Goal: Task Accomplishment & Management: Manage account settings

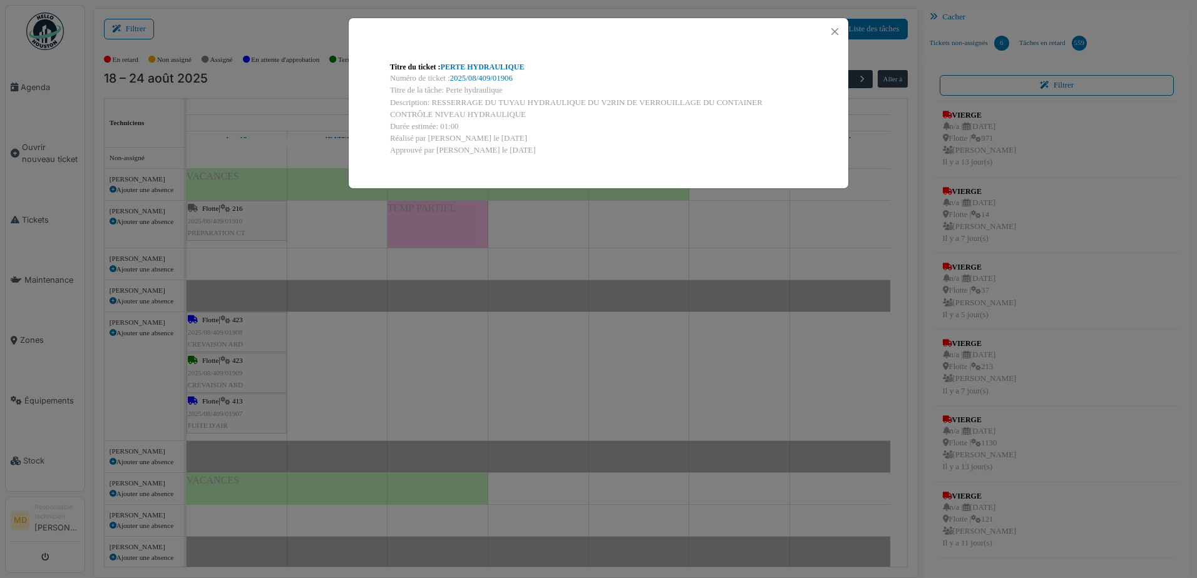
scroll to position [376, 0]
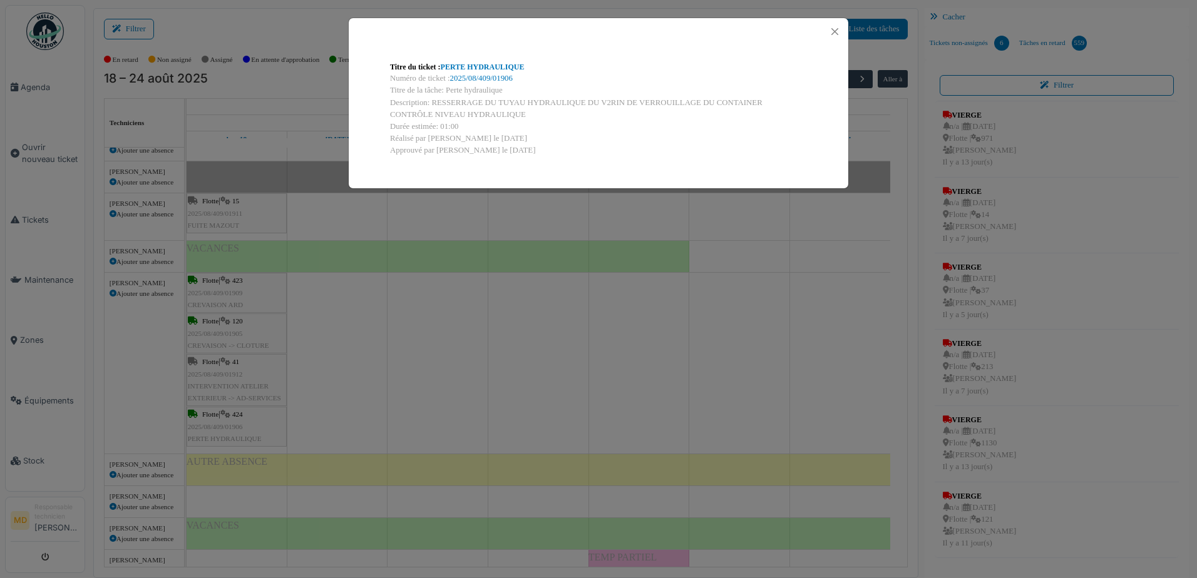
click at [334, 101] on div "Titre du ticket : PERTE HYDRAULIQUE Numéro de ticket : 2025/08/409/01906 Titre …" at bounding box center [598, 289] width 1197 height 578
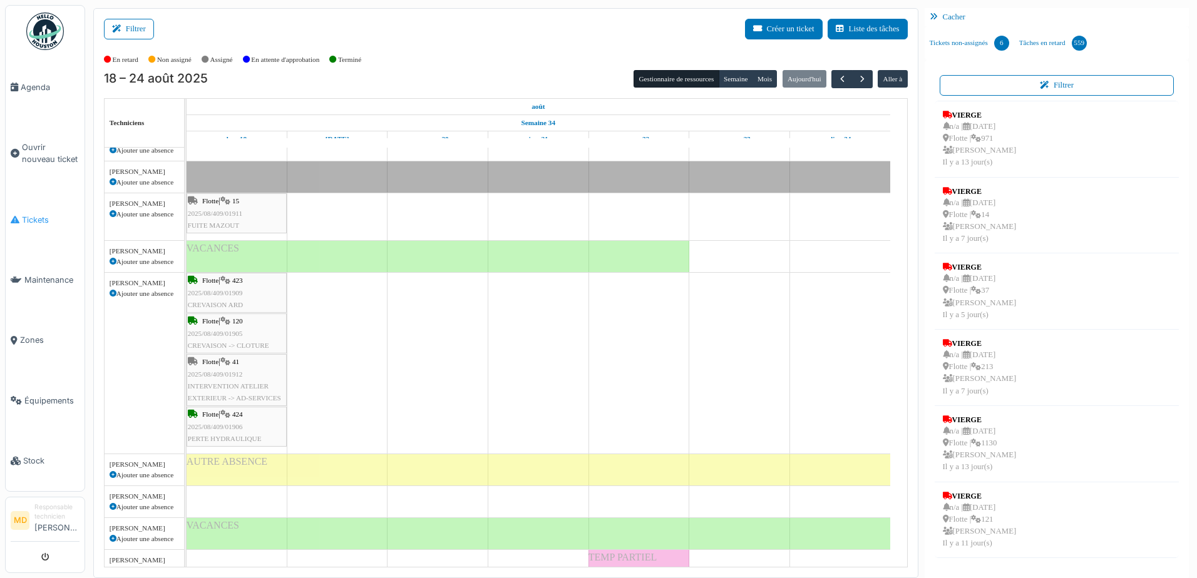
click at [44, 215] on span "Tickets" at bounding box center [51, 220] width 58 height 12
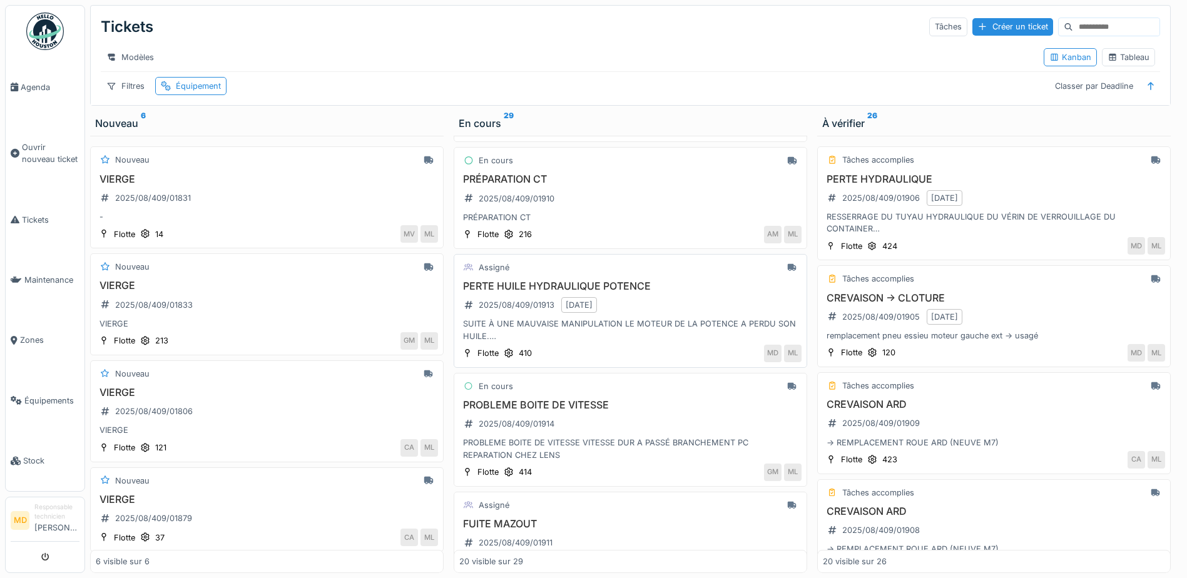
scroll to position [125, 0]
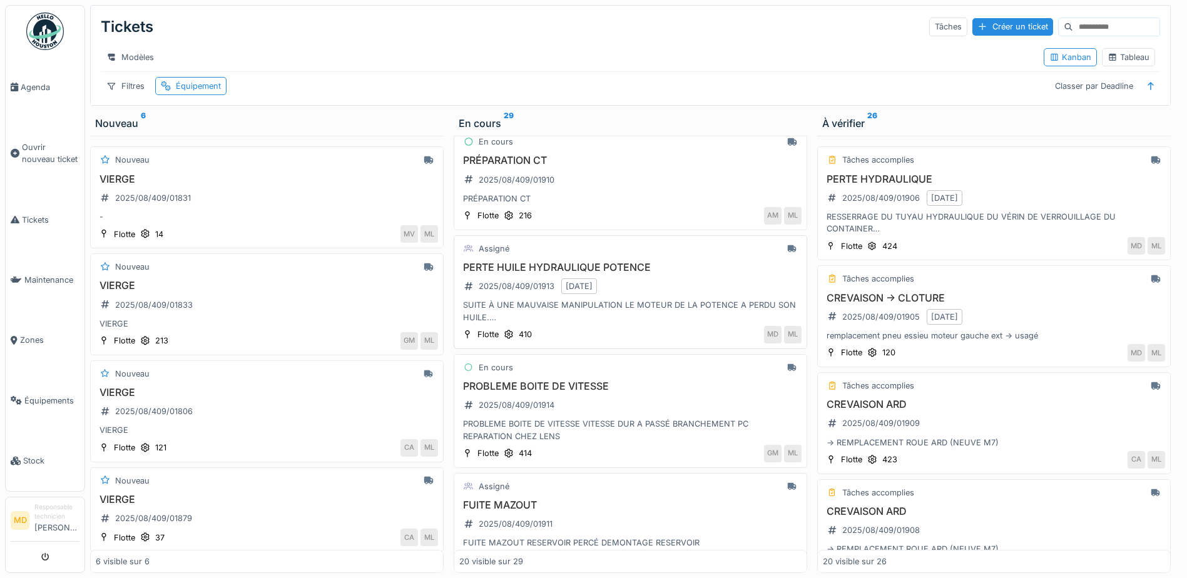
click at [530, 272] on h3 "PERTE HUILE HYDRAULIQUE POTENCE" at bounding box center [630, 268] width 342 height 12
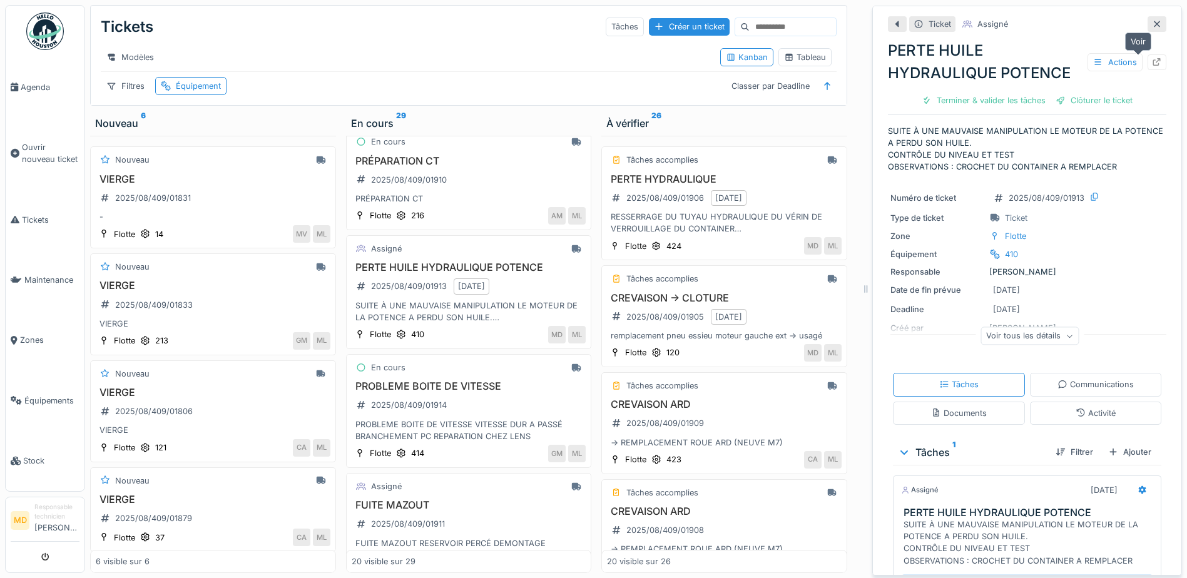
click at [1152, 64] on icon at bounding box center [1157, 62] width 10 height 8
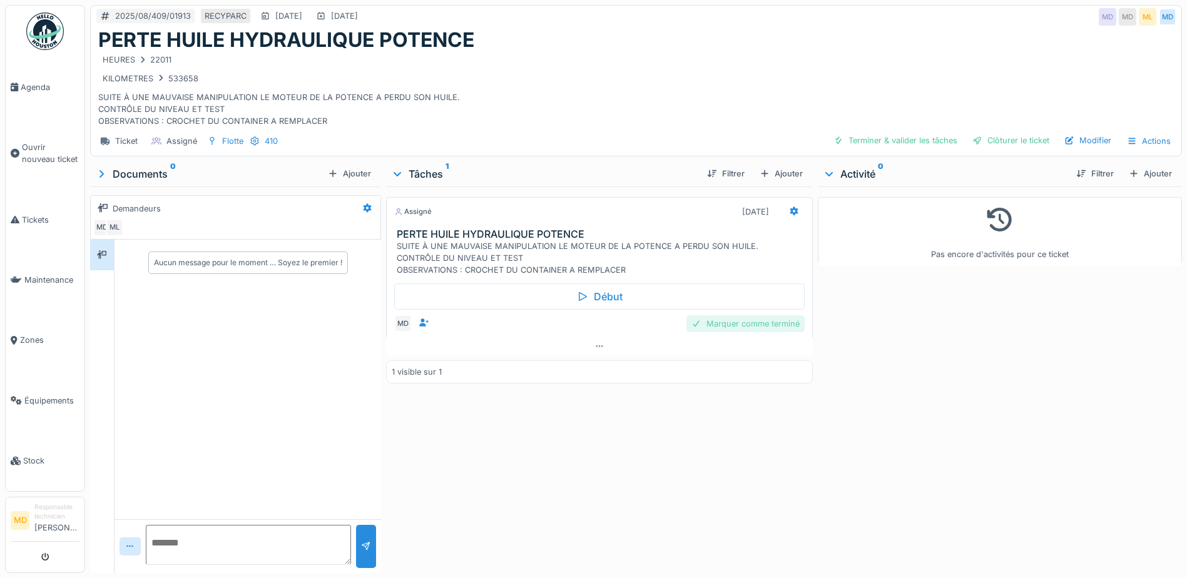
click at [753, 322] on div "Marquer comme terminé" at bounding box center [746, 323] width 118 height 17
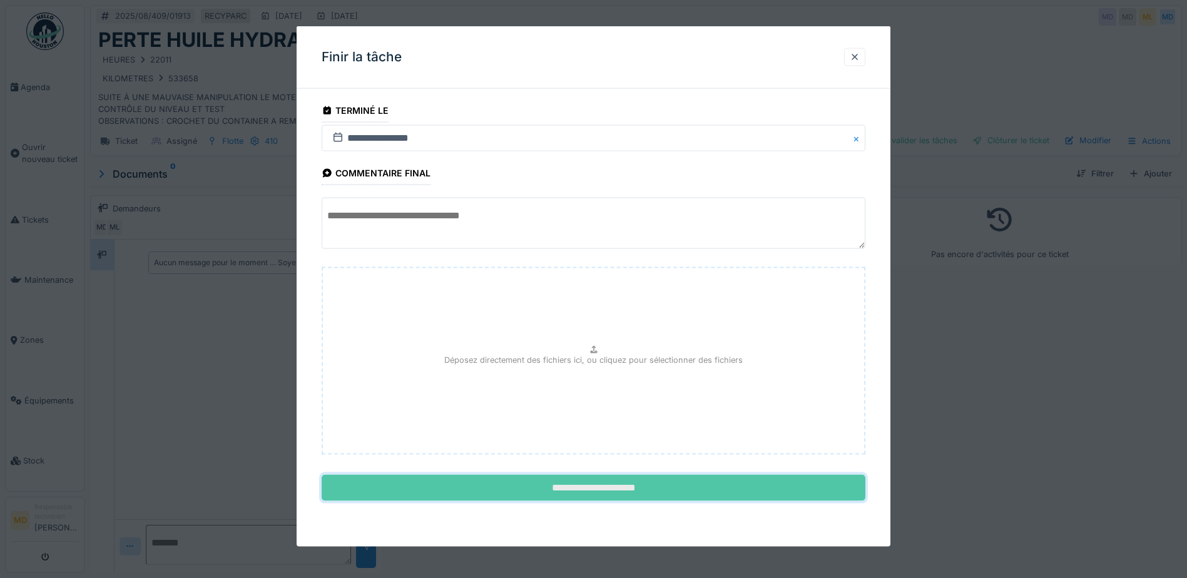
click at [602, 496] on input "**********" at bounding box center [594, 488] width 544 height 26
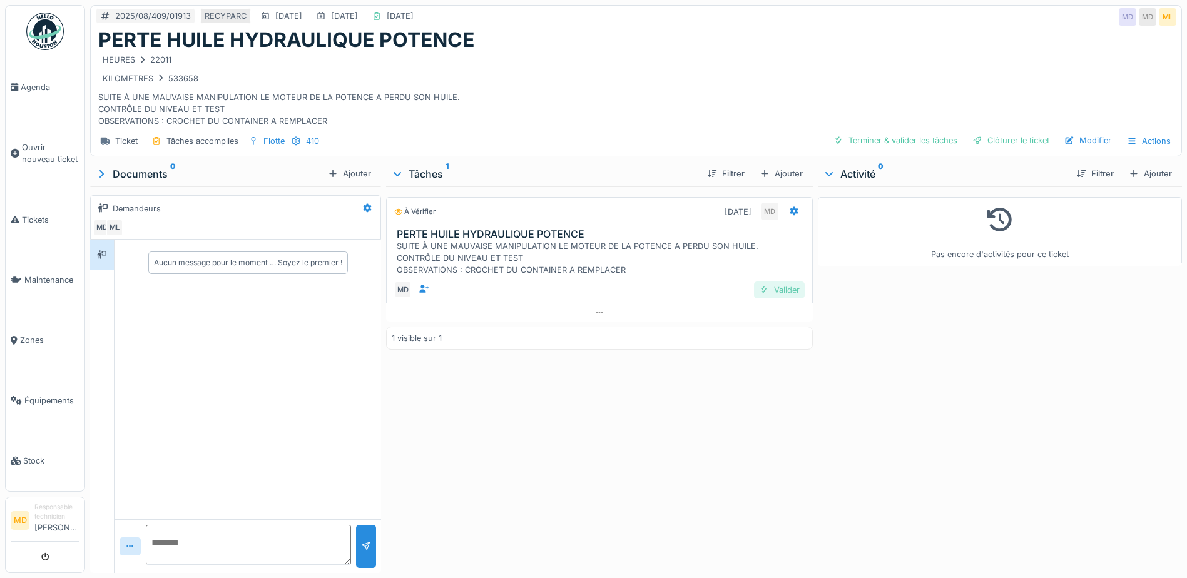
click at [784, 290] on div "Valider" at bounding box center [779, 290] width 51 height 17
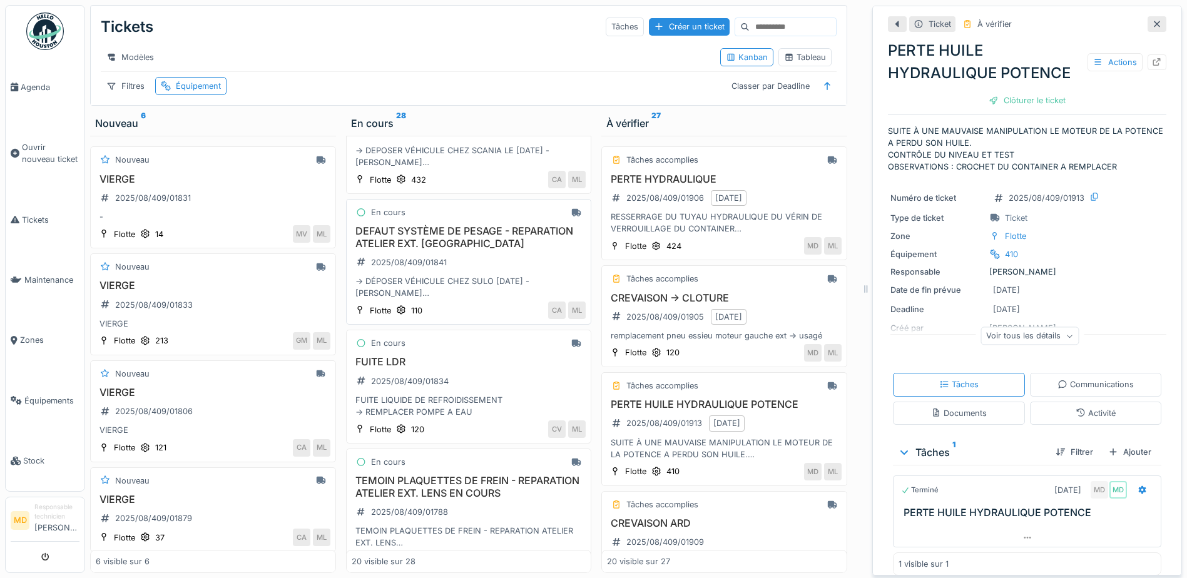
scroll to position [814, 0]
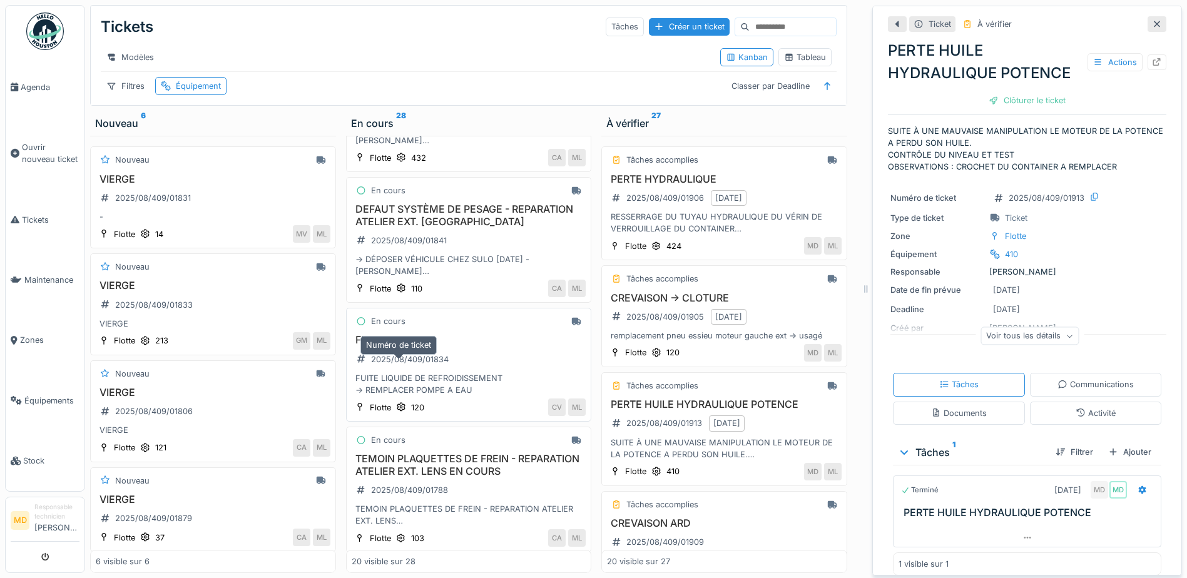
click at [390, 367] on div "2025/08/409/01834" at bounding box center [402, 360] width 101 height 16
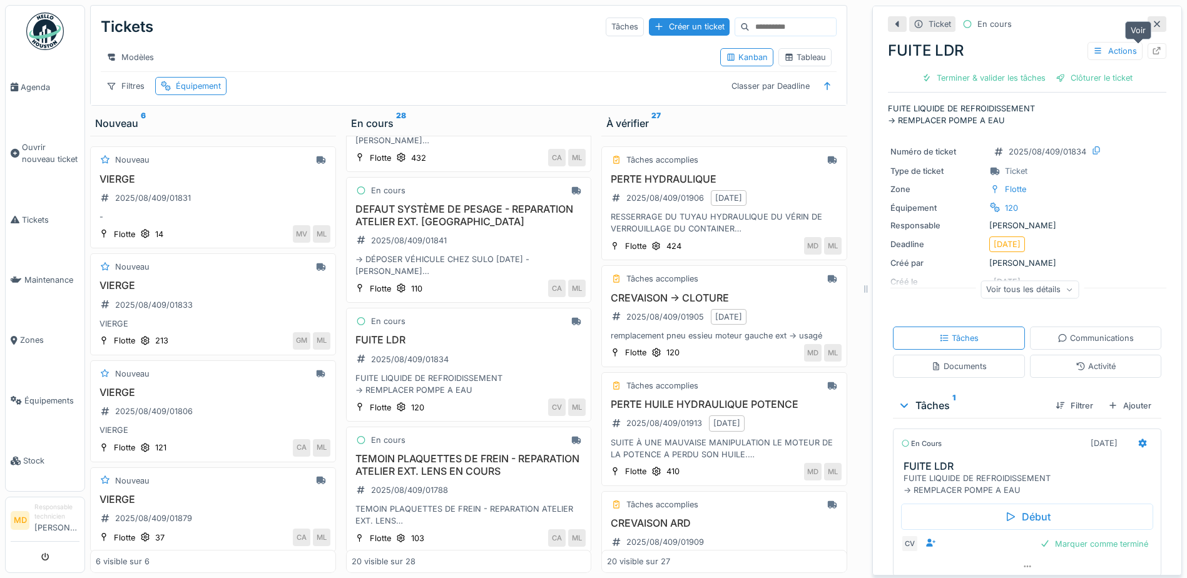
click at [1152, 53] on icon at bounding box center [1157, 51] width 10 height 8
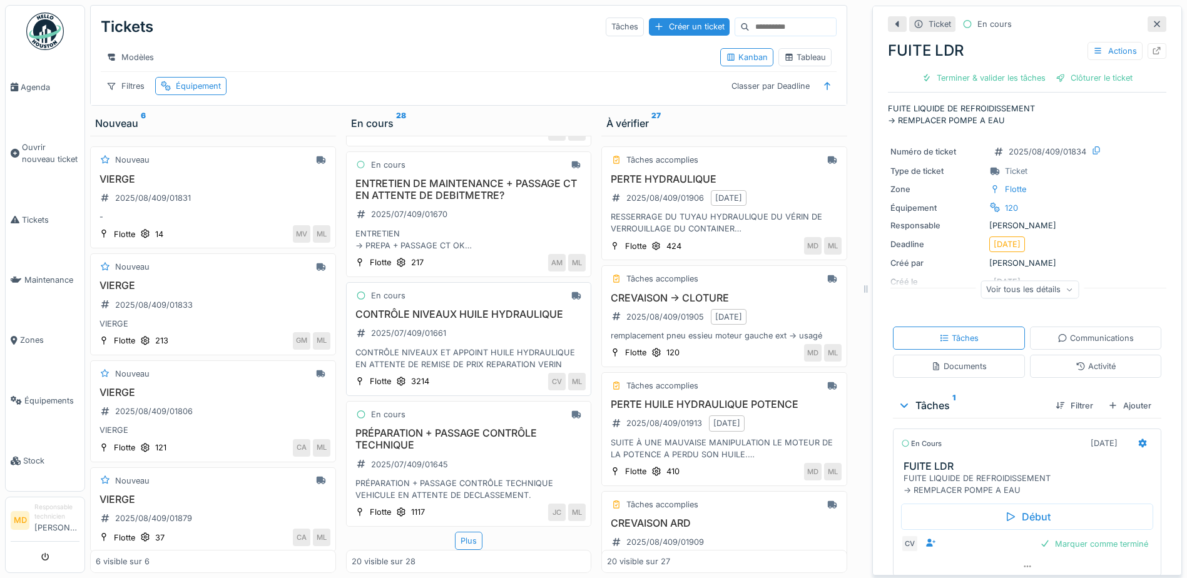
scroll to position [9, 0]
click at [455, 532] on div "Plus" at bounding box center [469, 541] width 28 height 18
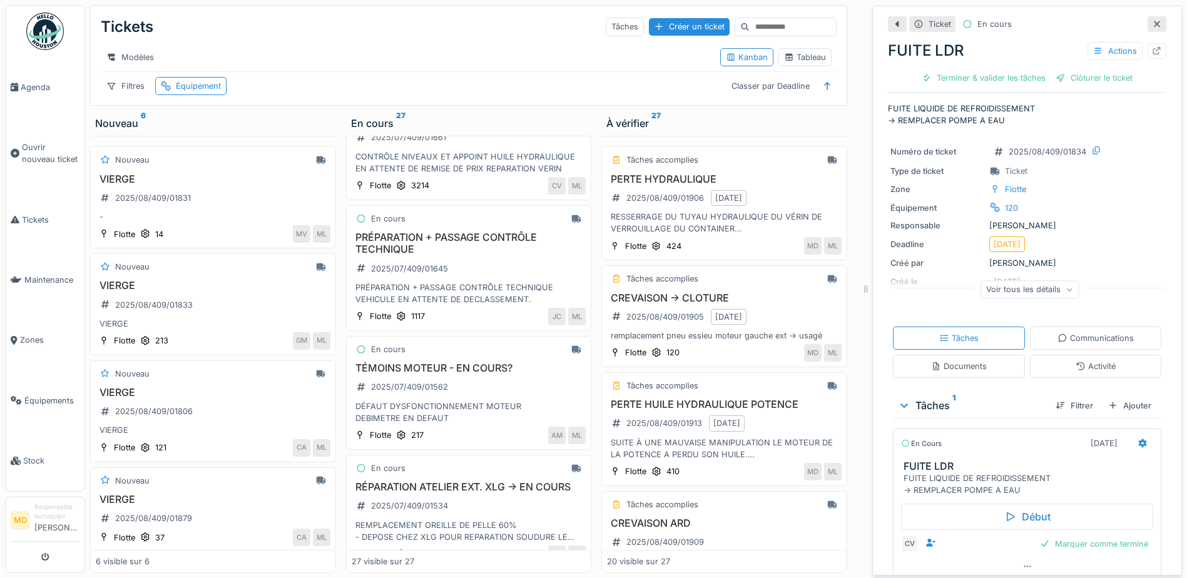
scroll to position [2250, 0]
click at [418, 235] on h3 "PRÉPARATION + PASSAGE CONTRÔLE TECHNIQUE" at bounding box center [469, 242] width 235 height 24
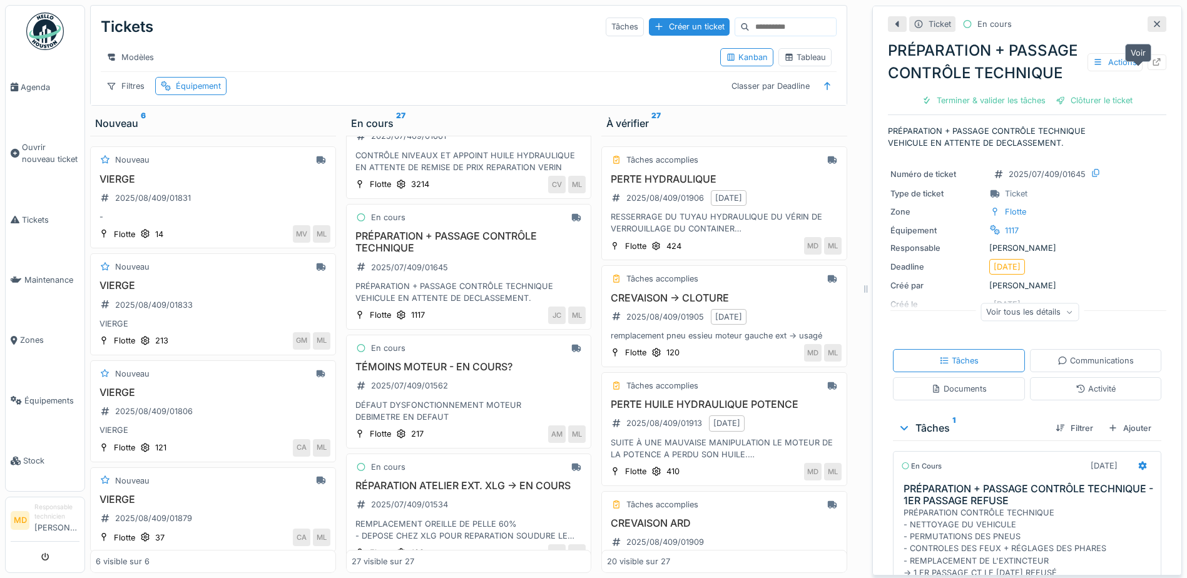
click at [1152, 66] on icon at bounding box center [1157, 62] width 10 height 8
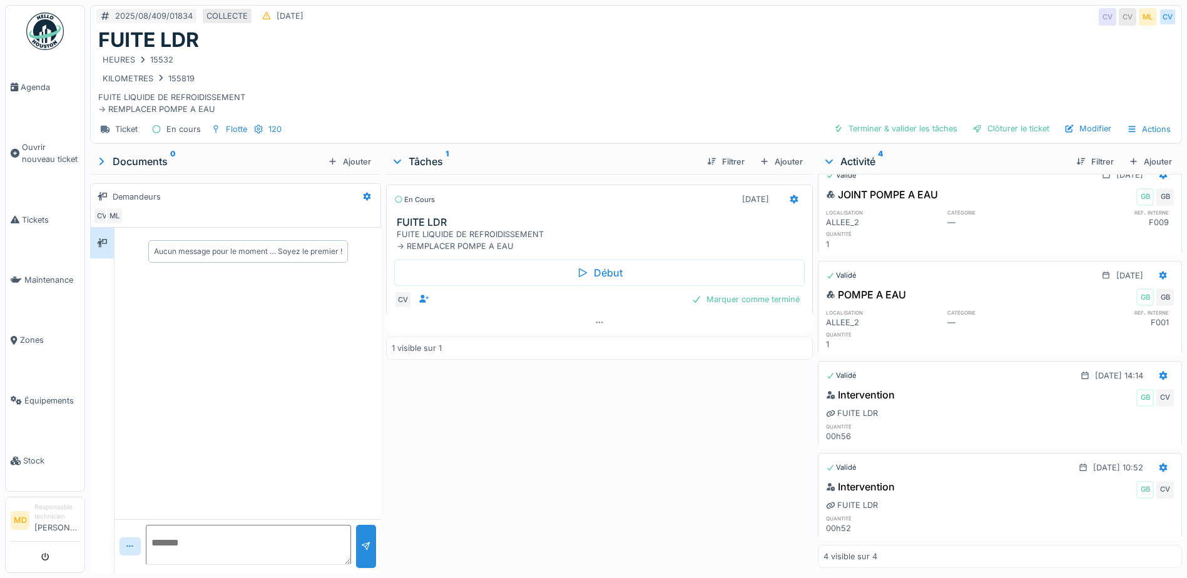
scroll to position [43, 0]
click at [744, 297] on div "Marquer comme terminé" at bounding box center [746, 299] width 118 height 17
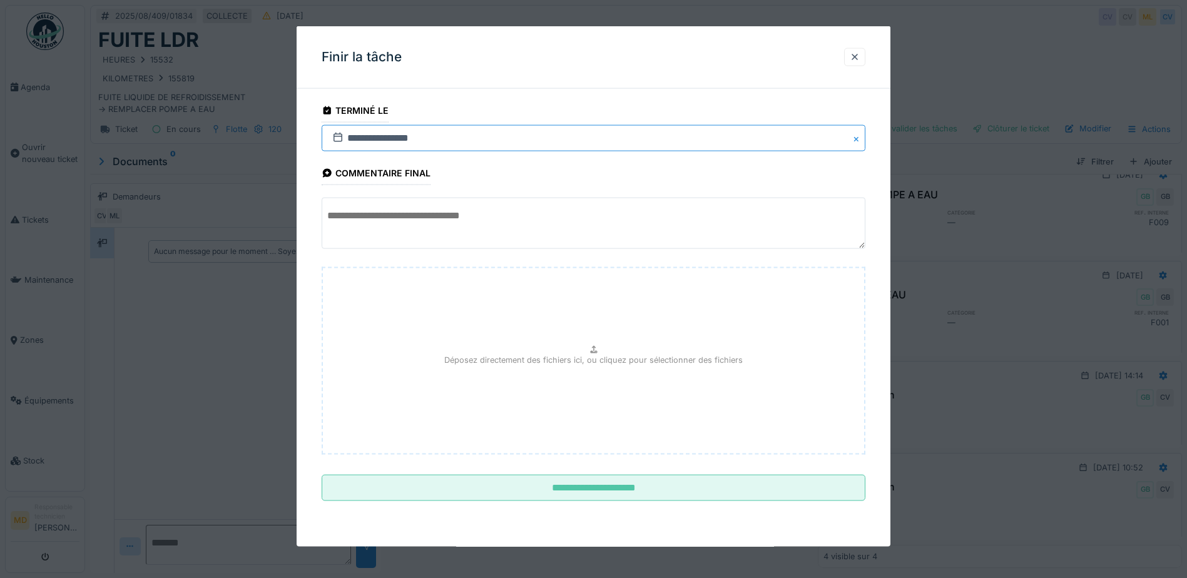
click at [355, 138] on input "**********" at bounding box center [594, 138] width 544 height 26
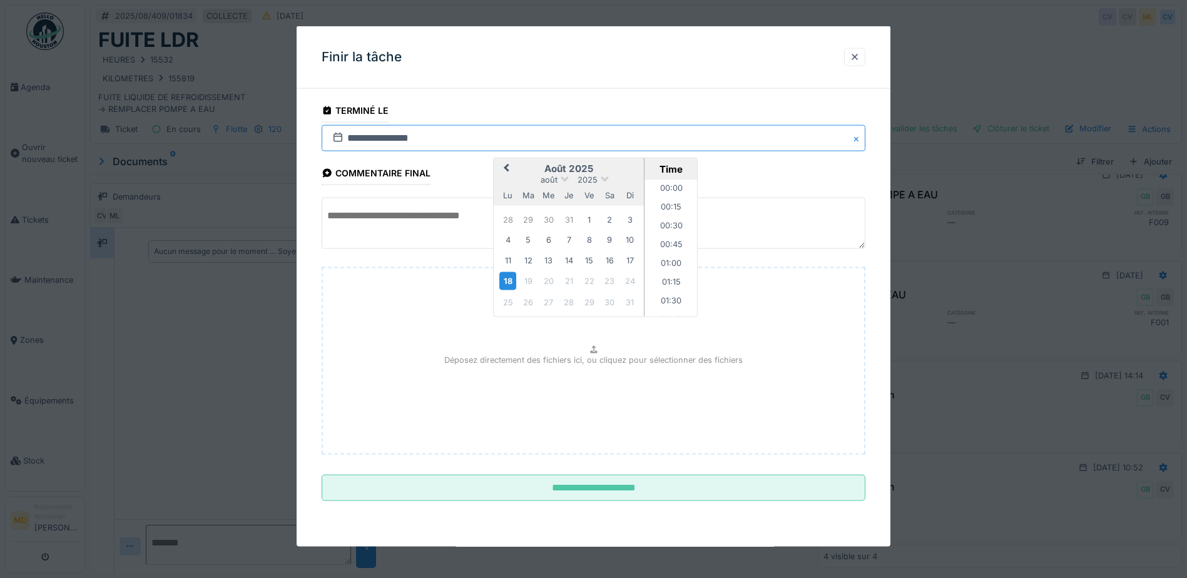
scroll to position [843, 0]
click at [528, 261] on div "12" at bounding box center [528, 260] width 17 height 17
click at [551, 259] on div "13" at bounding box center [548, 260] width 17 height 17
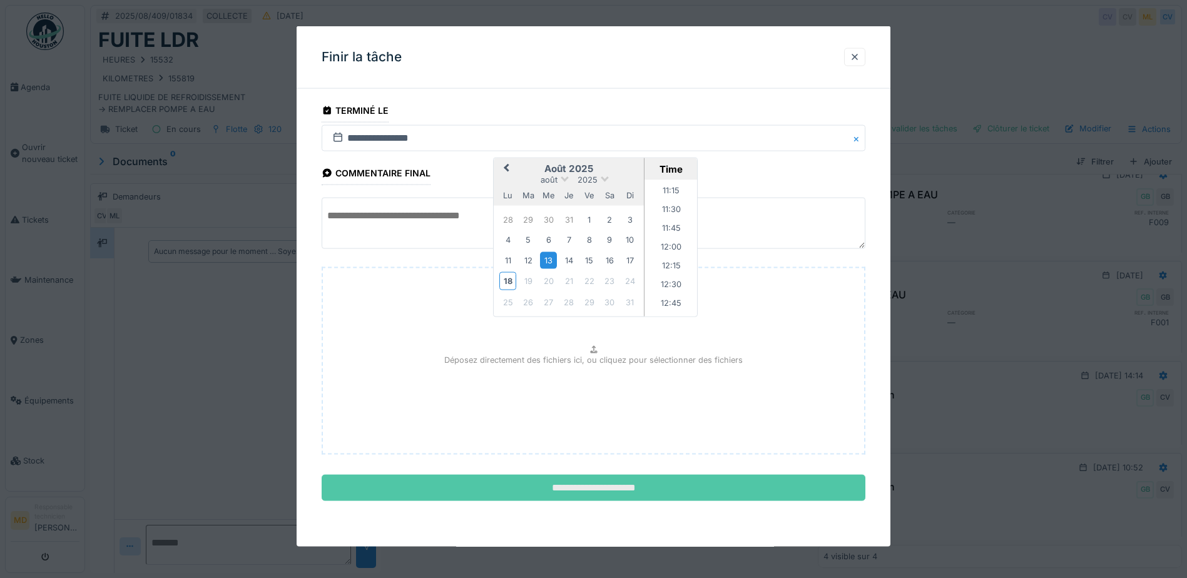
click at [630, 490] on input "**********" at bounding box center [594, 488] width 544 height 26
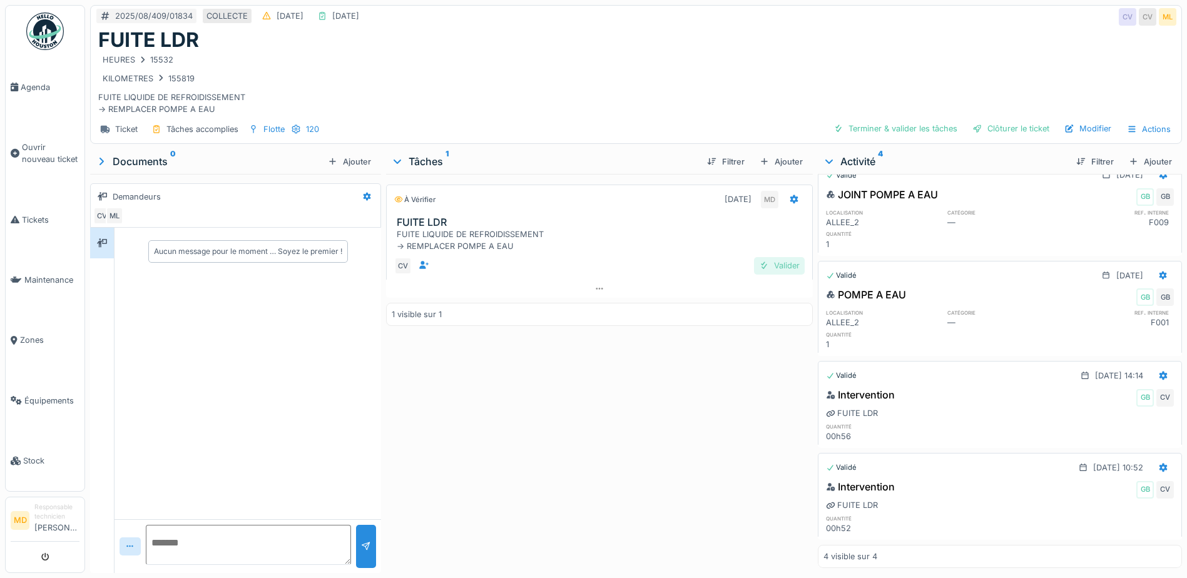
click at [766, 267] on div "Valider" at bounding box center [779, 265] width 51 height 17
